Goal: Information Seeking & Learning: Learn about a topic

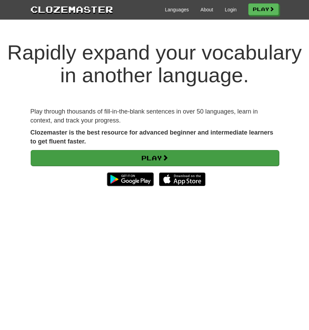
click at [121, 156] on link "Play" at bounding box center [155, 158] width 248 height 16
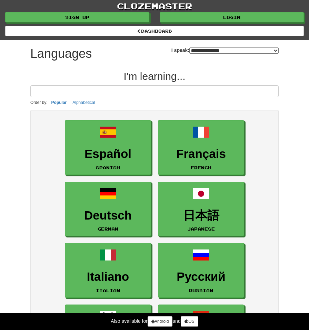
select select "*******"
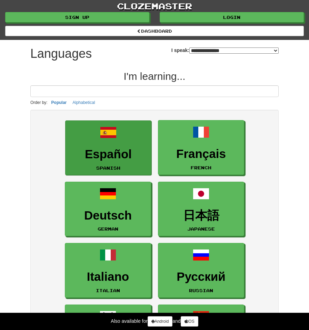
click at [107, 158] on h3 "Español" at bounding box center [108, 154] width 79 height 13
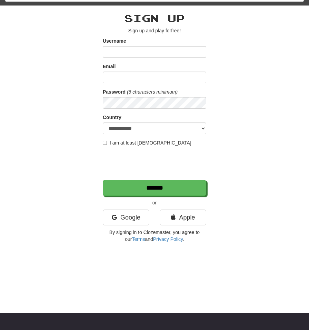
scroll to position [24, 0]
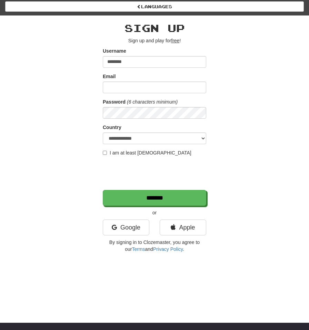
type input "********"
type input "**********"
click at [144, 155] on label "I am at least 16 years old" at bounding box center [147, 152] width 88 height 7
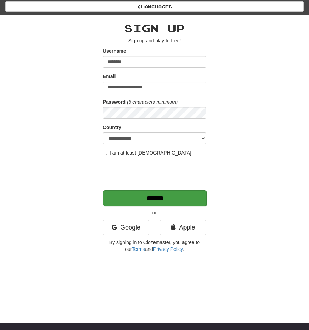
click at [119, 199] on input "*******" at bounding box center [154, 198] width 103 height 16
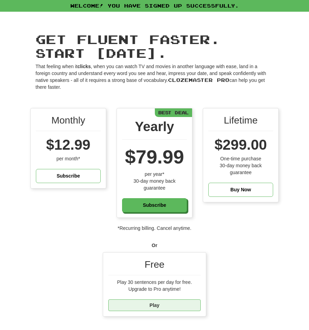
click at [174, 301] on link "Play" at bounding box center [154, 306] width 92 height 12
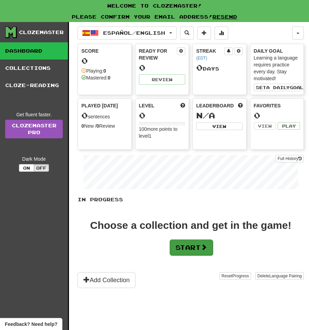
click at [191, 243] on button "Start" at bounding box center [190, 248] width 43 height 16
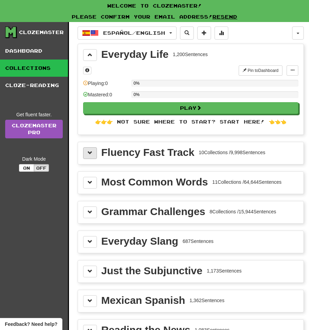
click at [91, 155] on span at bounding box center [89, 152] width 5 height 5
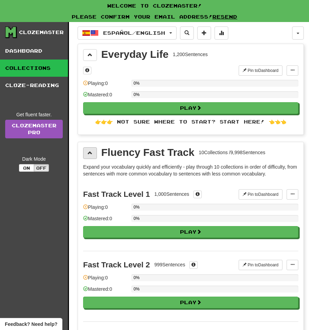
click at [91, 155] on span at bounding box center [89, 152] width 5 height 5
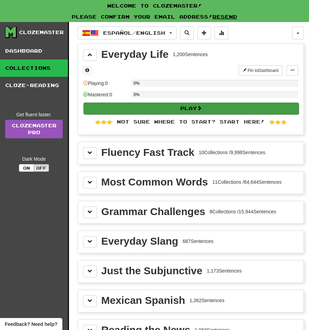
click at [159, 105] on button "Play" at bounding box center [190, 109] width 215 height 12
select select "**"
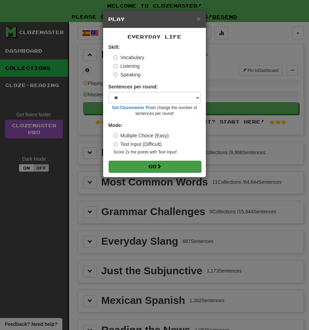
click at [149, 161] on button "Go" at bounding box center [154, 167] width 92 height 12
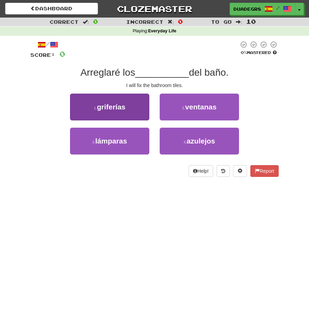
click at [131, 112] on button "1 . griferías" at bounding box center [109, 107] width 79 height 27
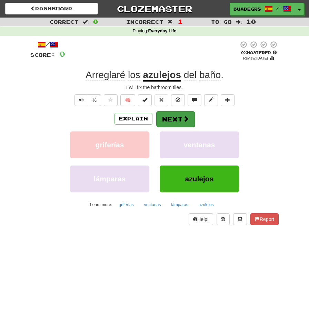
click at [184, 116] on span at bounding box center [185, 119] width 6 height 6
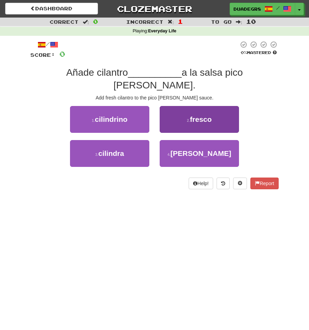
click at [195, 115] on span "fresco" at bounding box center [201, 119] width 22 height 8
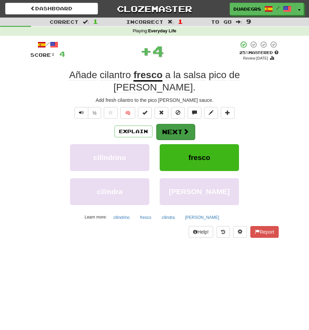
click at [178, 124] on button "Next" at bounding box center [175, 132] width 39 height 16
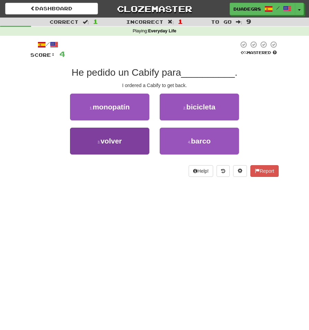
click at [138, 145] on button "3 . volver" at bounding box center [109, 141] width 79 height 27
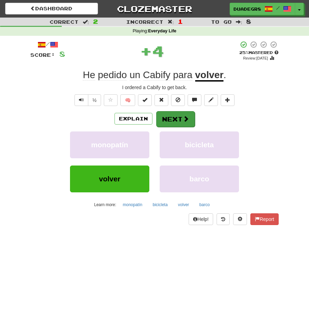
click at [175, 117] on button "Next" at bounding box center [175, 119] width 39 height 16
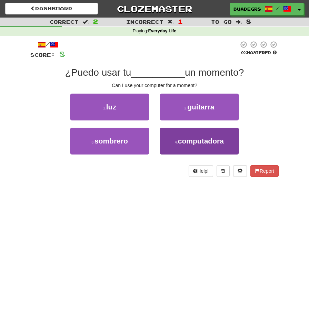
click at [179, 139] on span "computadora" at bounding box center [201, 141] width 46 height 8
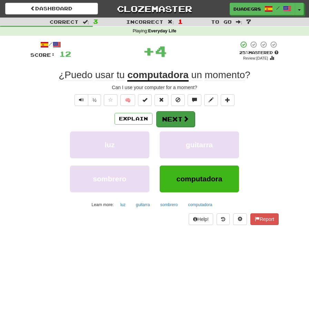
click at [181, 120] on button "Next" at bounding box center [175, 119] width 39 height 16
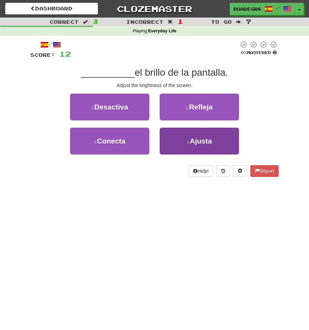
click at [168, 138] on button "4 . Ajusta" at bounding box center [198, 141] width 79 height 27
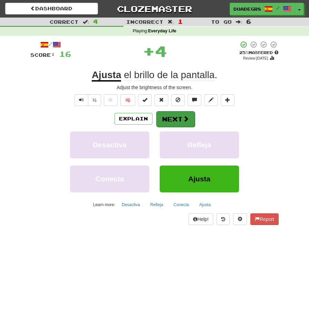
click at [176, 121] on button "Next" at bounding box center [175, 119] width 39 height 16
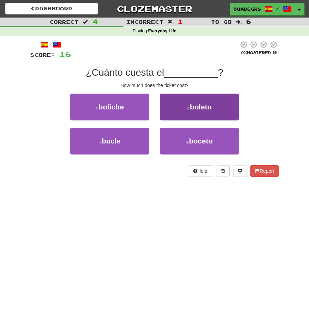
click at [182, 116] on button "2 . boleto" at bounding box center [198, 107] width 79 height 27
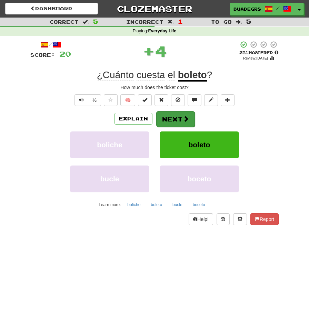
click at [178, 118] on button "Next" at bounding box center [175, 119] width 39 height 16
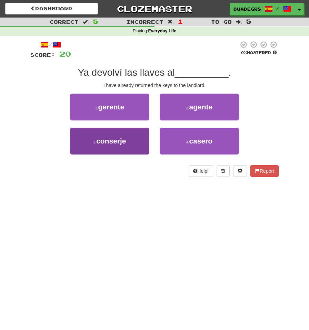
click at [146, 142] on button "3 . conserje" at bounding box center [109, 141] width 79 height 27
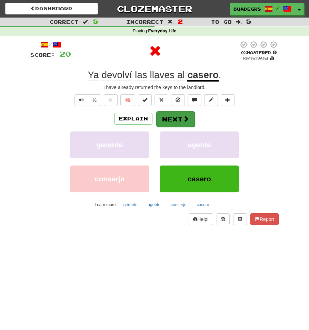
click at [171, 120] on button "Next" at bounding box center [175, 119] width 39 height 16
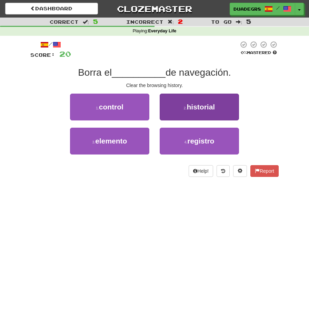
click at [175, 116] on button "2 . historial" at bounding box center [198, 107] width 79 height 27
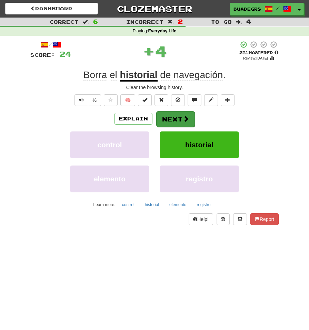
click at [177, 114] on button "Next" at bounding box center [175, 119] width 39 height 16
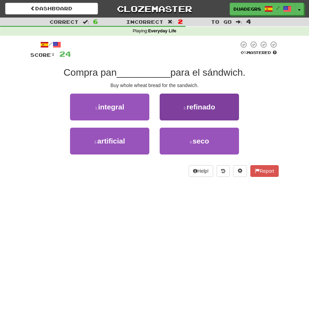
click at [188, 110] on button "2 . refinado" at bounding box center [198, 107] width 79 height 27
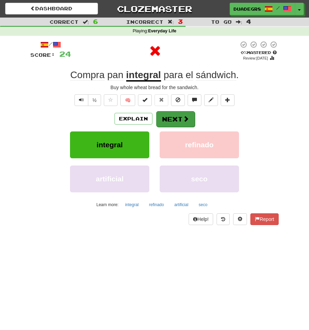
click at [176, 120] on button "Next" at bounding box center [175, 119] width 39 height 16
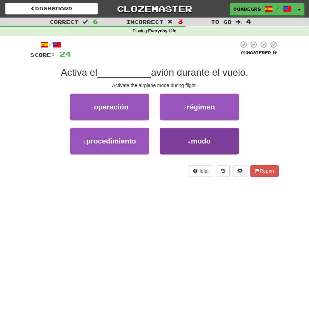
click at [168, 142] on button "4 . modo" at bounding box center [198, 141] width 79 height 27
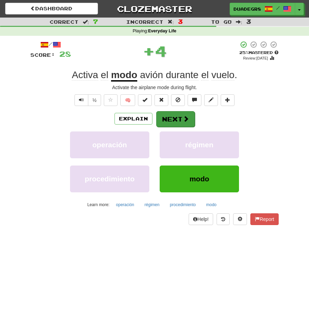
click at [181, 120] on button "Next" at bounding box center [175, 119] width 39 height 16
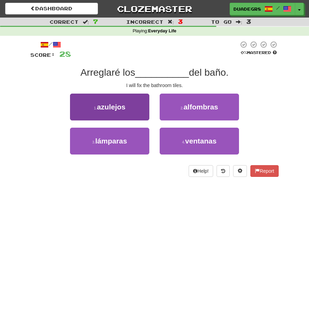
click at [144, 117] on button "1 . azulejos" at bounding box center [109, 107] width 79 height 27
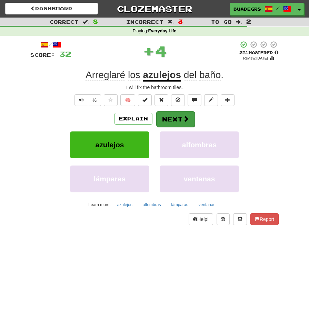
click at [169, 115] on button "Next" at bounding box center [175, 119] width 39 height 16
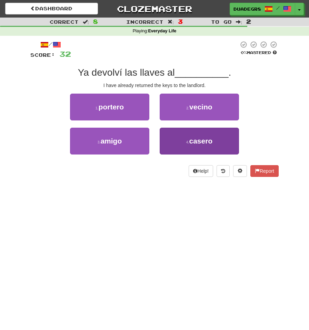
click at [173, 136] on button "4 . casero" at bounding box center [198, 141] width 79 height 27
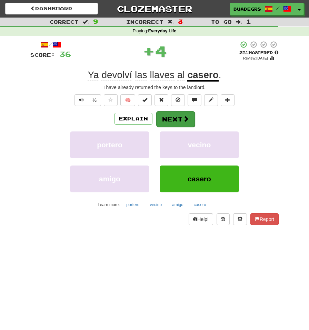
click at [173, 122] on button "Next" at bounding box center [175, 119] width 39 height 16
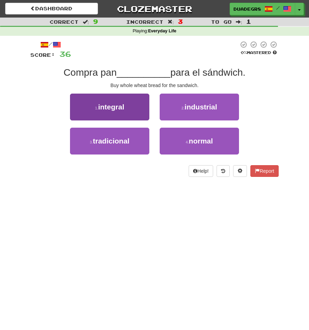
click at [144, 111] on button "1 . integral" at bounding box center [109, 107] width 79 height 27
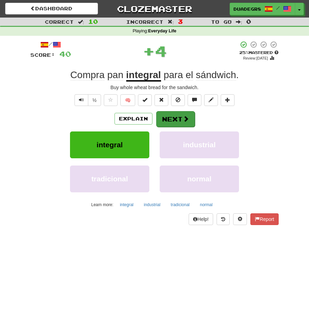
click at [170, 113] on button "Next" at bounding box center [175, 119] width 39 height 16
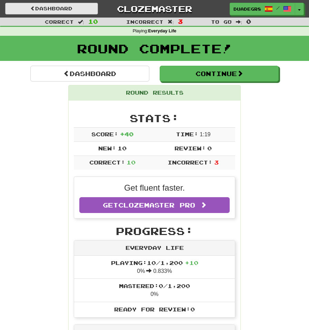
click at [78, 9] on link "Dashboard" at bounding box center [51, 9] width 93 height 12
